Goal: Find specific page/section: Find specific page/section

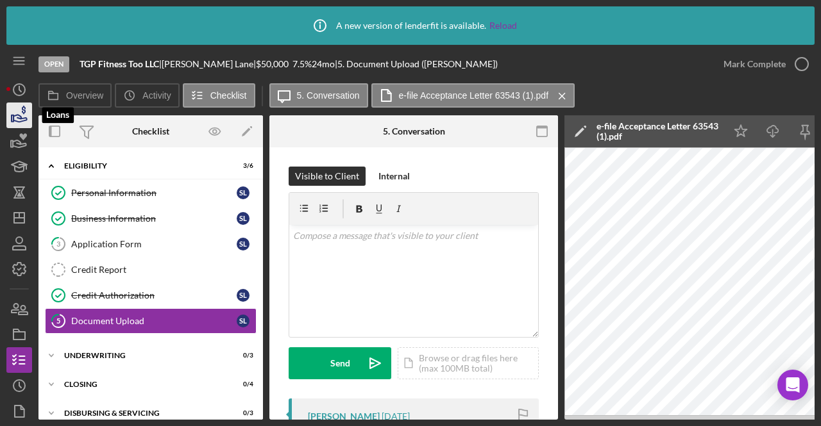
drag, startPoint x: 0, startPoint y: 0, endPoint x: 24, endPoint y: 119, distance: 121.1
click at [24, 119] on icon "button" at bounding box center [19, 118] width 13 height 7
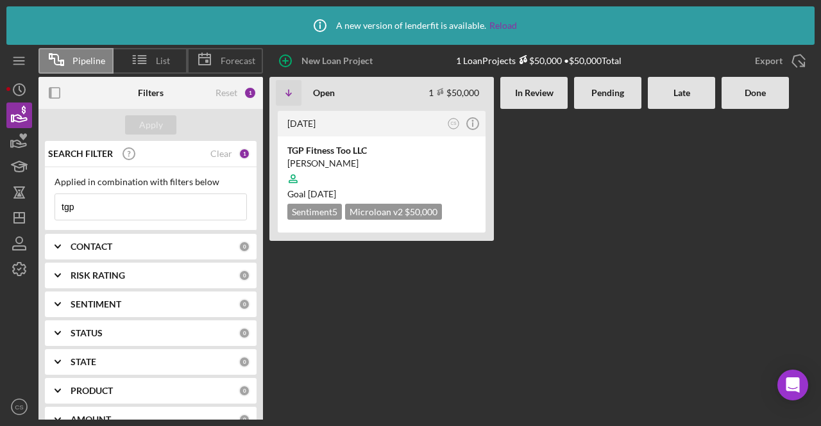
click at [145, 213] on input "tgp" at bounding box center [150, 207] width 191 height 26
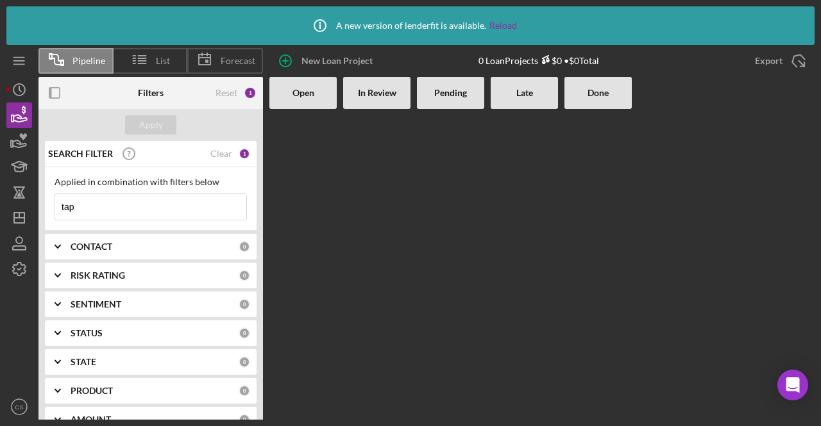
click at [179, 209] on input "tap" at bounding box center [150, 207] width 191 height 26
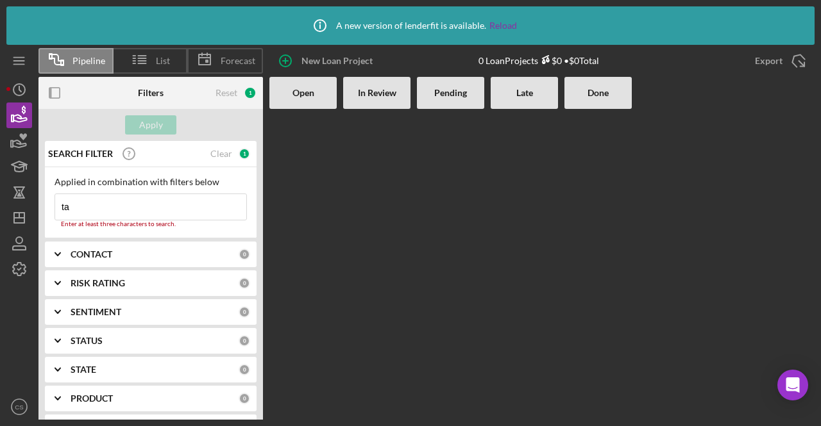
type input "t"
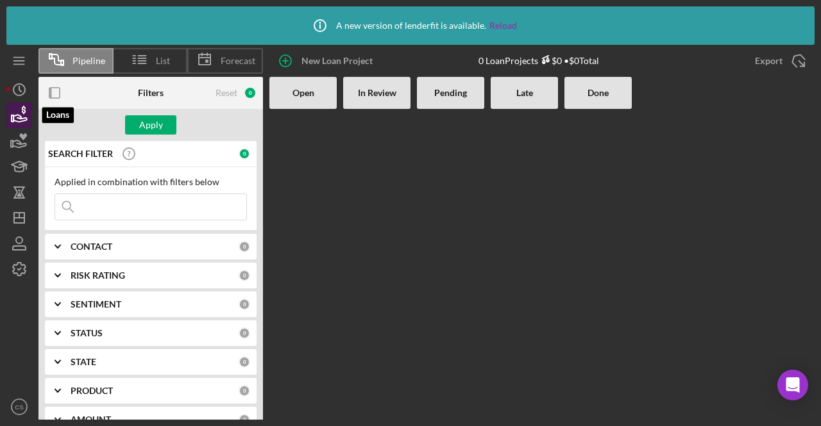
click at [21, 119] on icon "button" at bounding box center [19, 118] width 13 height 7
click at [100, 211] on input at bounding box center [150, 207] width 191 height 26
type input "tap in"
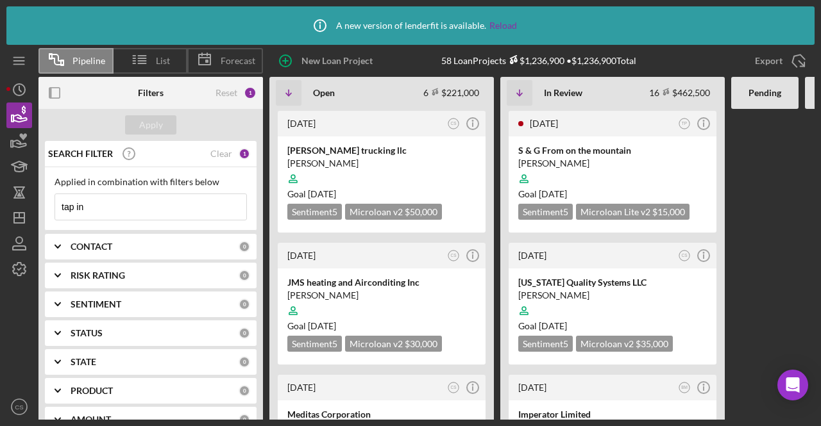
click at [178, 201] on input "tap in" at bounding box center [150, 207] width 191 height 26
drag, startPoint x: 181, startPoint y: 205, endPoint x: 54, endPoint y: 202, distance: 127.0
click at [54, 202] on div "Applied in combination with filters below tap in Icon/Menu Close" at bounding box center [151, 198] width 212 height 63
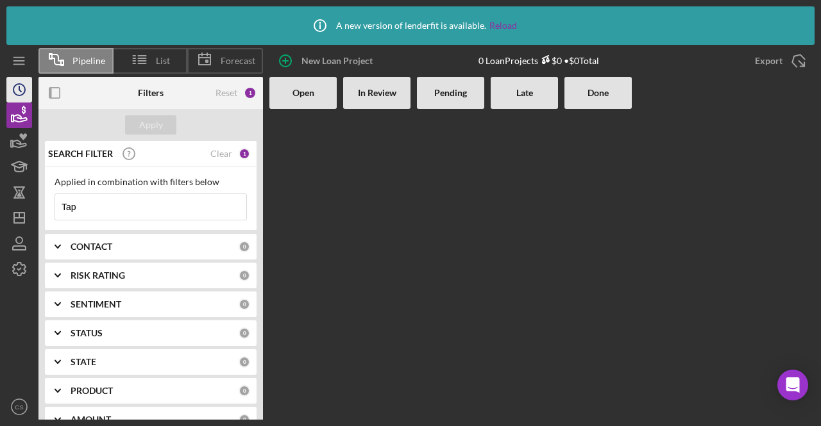
type input "Tap"
click at [19, 94] on icon "Icon/History" at bounding box center [19, 90] width 32 height 32
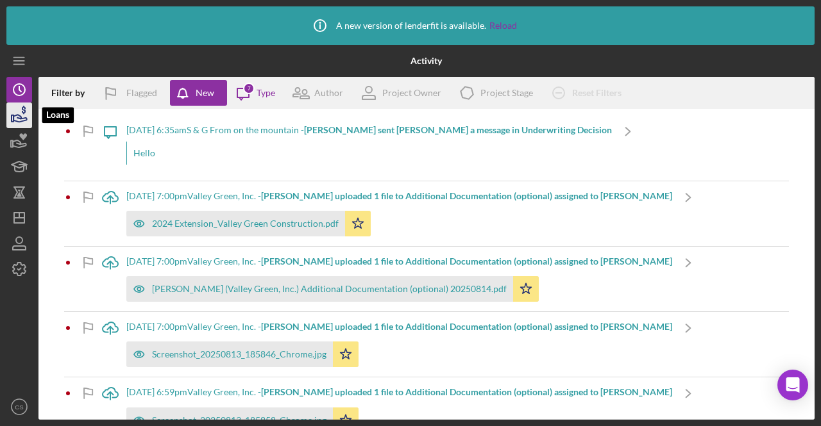
click at [15, 115] on icon "button" at bounding box center [19, 118] width 13 height 7
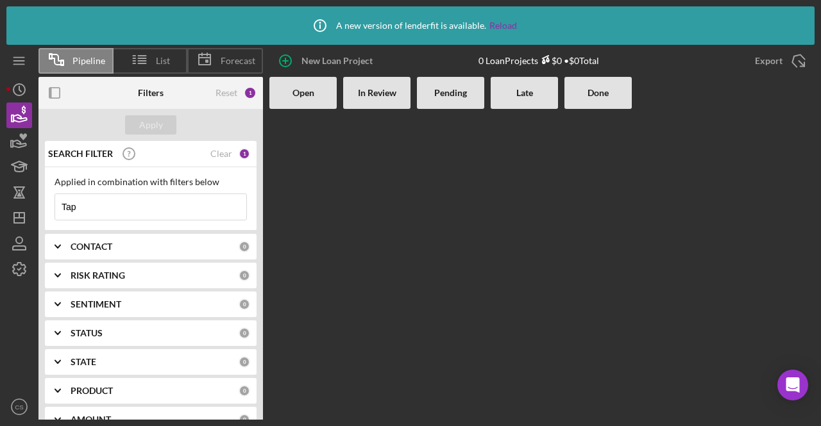
click at [118, 212] on input "Tap" at bounding box center [150, 207] width 191 height 26
click at [8, 243] on icon "button" at bounding box center [19, 244] width 32 height 32
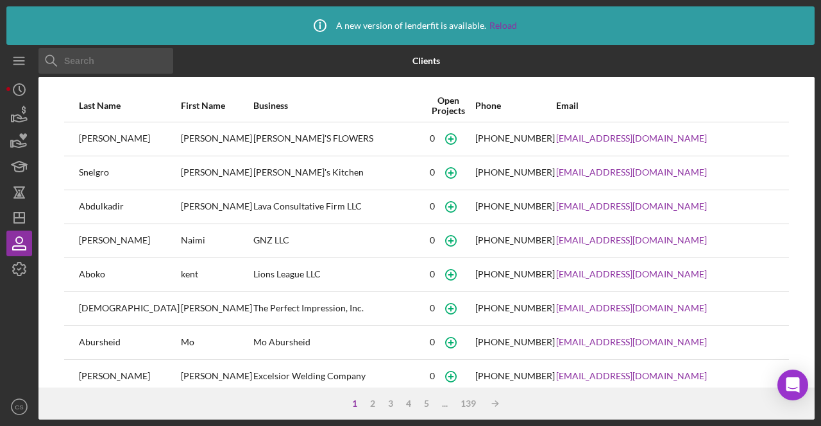
click at [97, 64] on input at bounding box center [105, 61] width 135 height 26
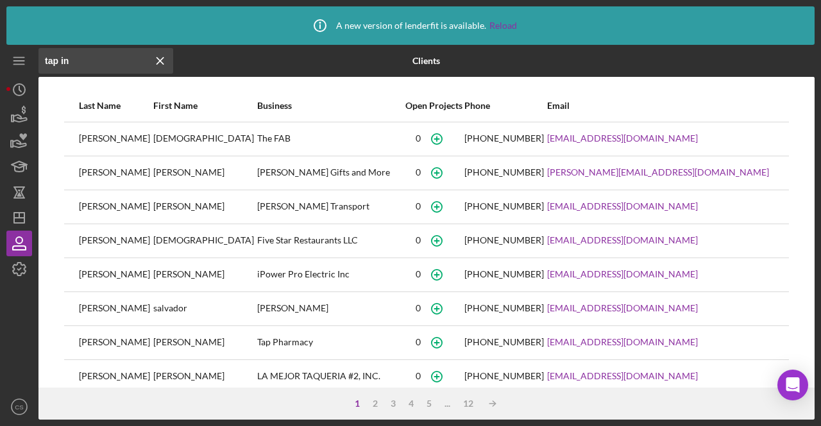
type input "tap in"
click at [13, 96] on icon "Icon/History" at bounding box center [19, 90] width 32 height 32
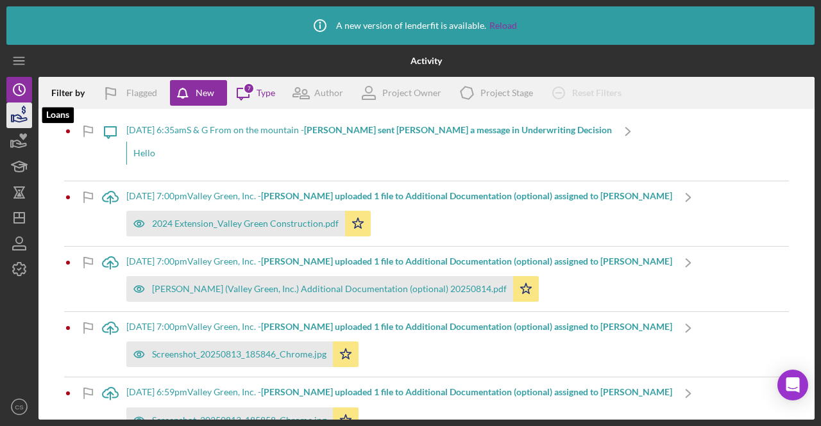
click at [15, 116] on icon "button" at bounding box center [19, 115] width 32 height 32
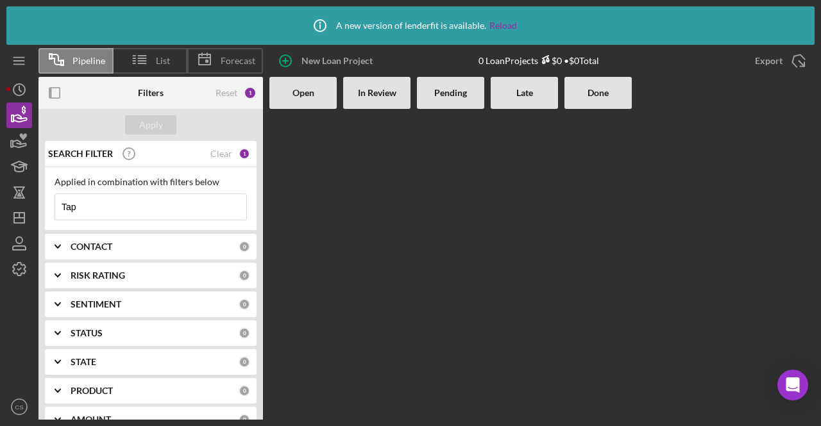
click at [113, 215] on input "Tap" at bounding box center [150, 207] width 191 height 26
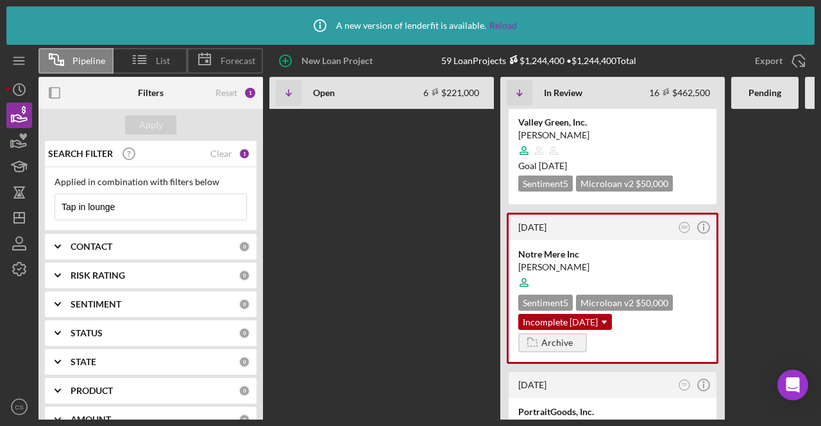
scroll to position [1632, 0]
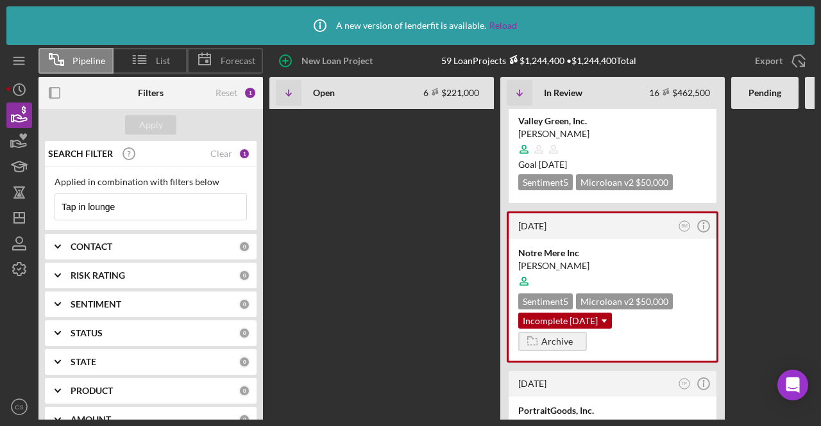
type input "Tap in lounge"
